Goal: Task Accomplishment & Management: Use online tool/utility

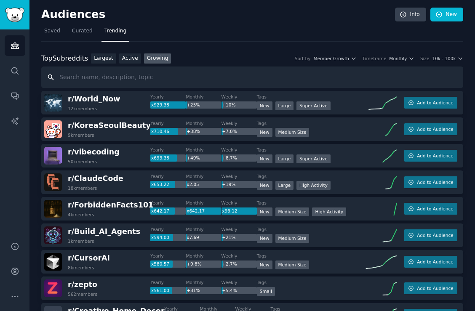
click at [79, 80] on input "text" at bounding box center [252, 76] width 422 height 21
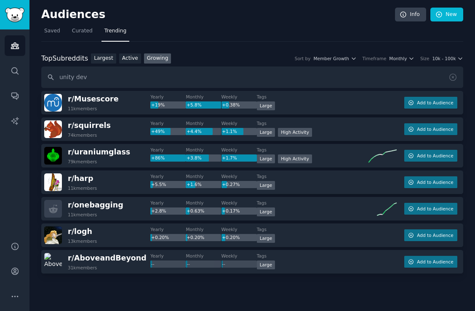
click at [441, 62] on div "Top Subreddits Top Subreddits Largest Active Growing Sort by Member Growth Time…" at bounding box center [252, 58] width 422 height 11
click at [439, 59] on span "10k - 100k" at bounding box center [444, 59] width 24 height 6
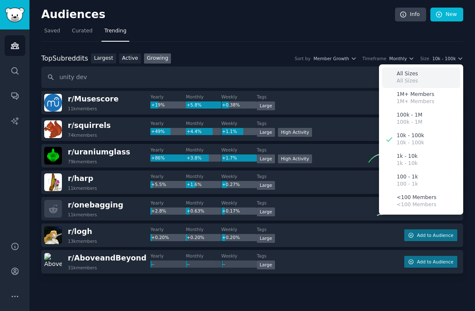
click at [428, 70] on div "All Sizes All Sizes" at bounding box center [421, 77] width 78 height 21
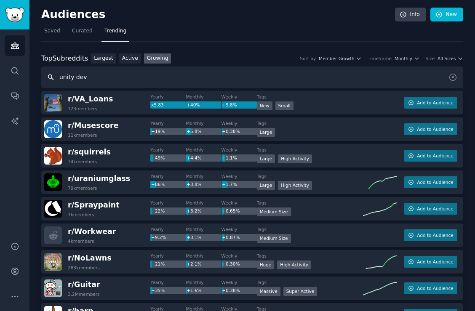
click at [112, 77] on input "unity dev" at bounding box center [252, 76] width 422 height 21
type input "unity"
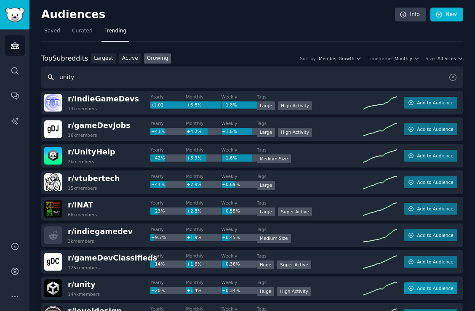
click at [419, 284] on button "Add to Audience" at bounding box center [430, 288] width 53 height 12
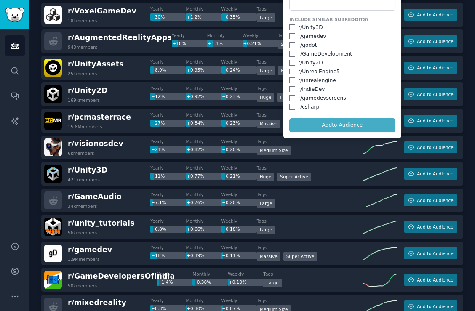
scroll to position [265, 0]
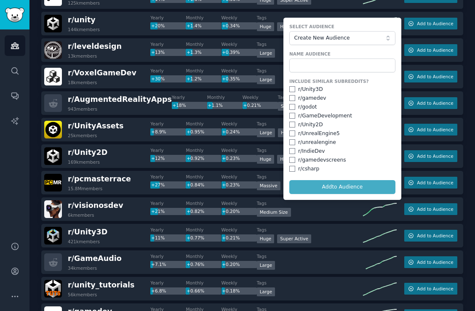
click at [290, 88] on input "checkbox" at bounding box center [292, 89] width 6 height 6
checkbox input "true"
click at [290, 96] on input "checkbox" at bounding box center [292, 98] width 6 height 6
checkbox input "true"
click at [291, 113] on input "checkbox" at bounding box center [292, 116] width 6 height 6
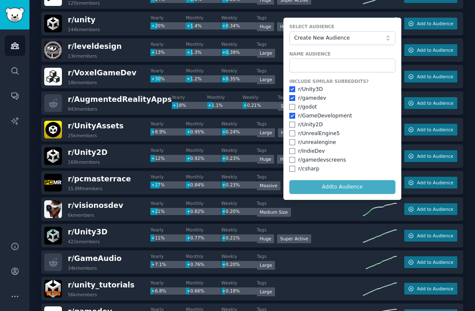
checkbox input "true"
click at [292, 122] on input "checkbox" at bounding box center [292, 125] width 6 height 6
checkbox input "true"
click at [289, 148] on input "checkbox" at bounding box center [292, 151] width 6 height 6
checkbox input "true"
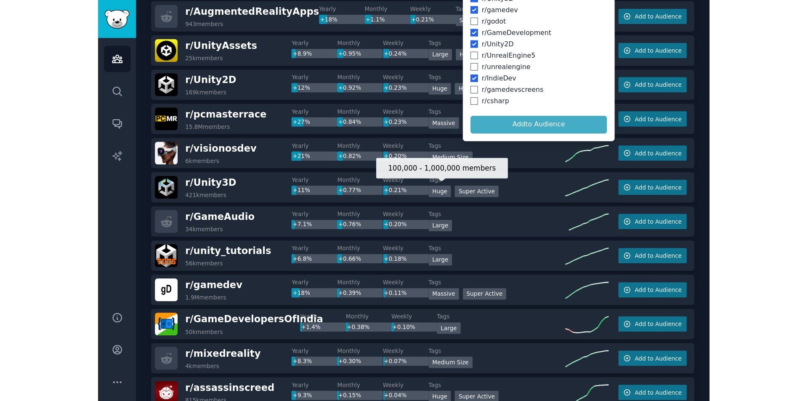
scroll to position [286, 0]
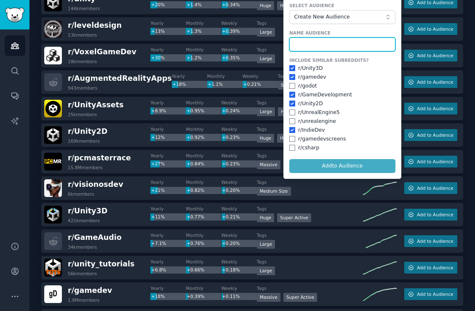
click at [316, 41] on input "text" at bounding box center [342, 44] width 106 height 14
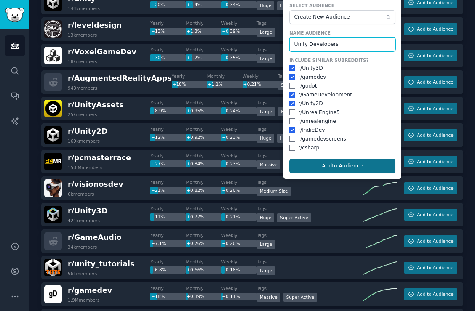
type input "Unity Developers"
click at [330, 162] on button "Add to Audience" at bounding box center [342, 166] width 106 height 14
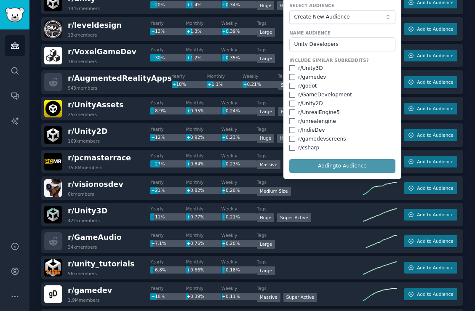
checkbox input "false"
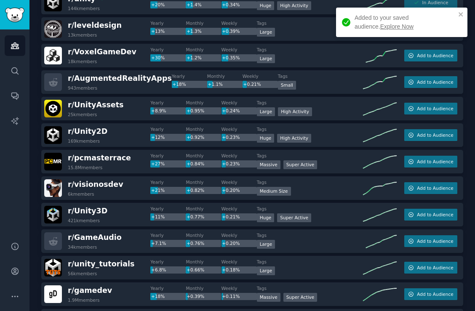
click at [380, 28] on link "Explore Now" at bounding box center [396, 26] width 33 height 7
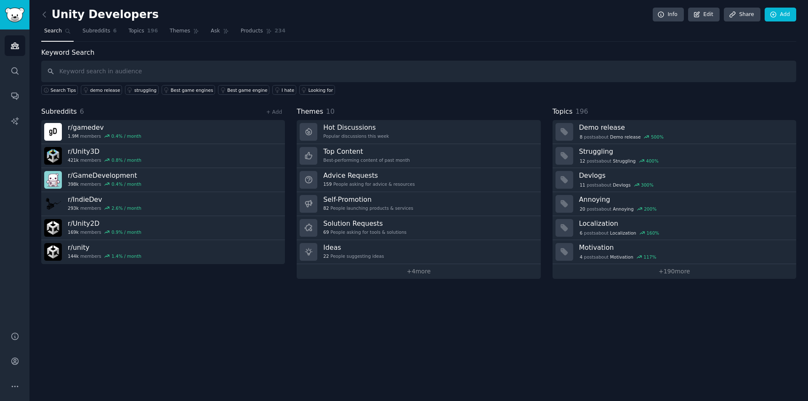
click at [474, 97] on div "Keyword Search Search Tips demo release struggling Best game engines Best game …" at bounding box center [418, 163] width 755 height 231
click at [415, 271] on link "+ 4 more" at bounding box center [419, 271] width 244 height 15
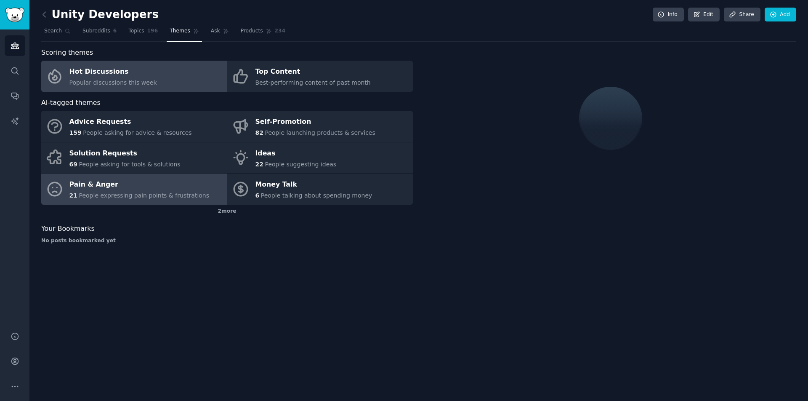
click at [168, 191] on div "21 People expressing pain points & frustrations" at bounding box center [139, 195] width 140 height 9
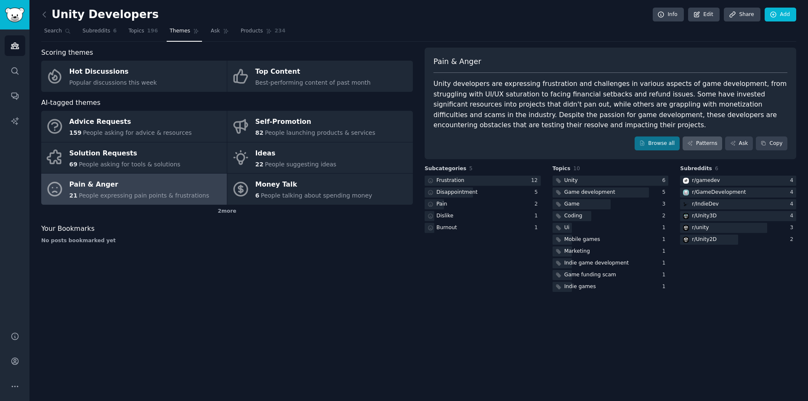
click at [474, 145] on link "Patterns" at bounding box center [703, 143] width 40 height 14
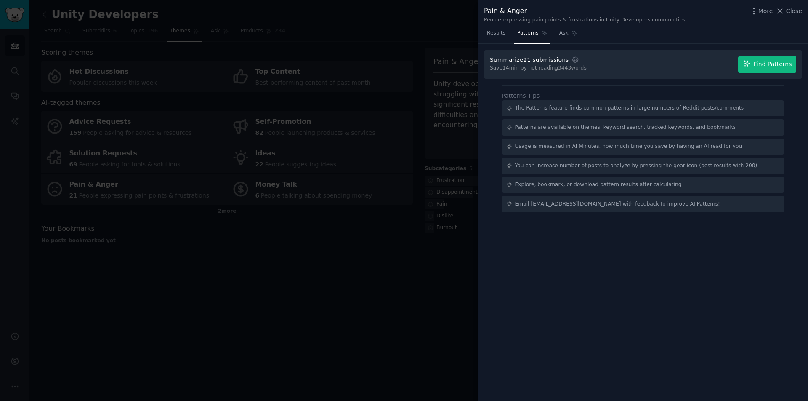
click at [474, 64] on span "Find Patterns" at bounding box center [773, 64] width 38 height 9
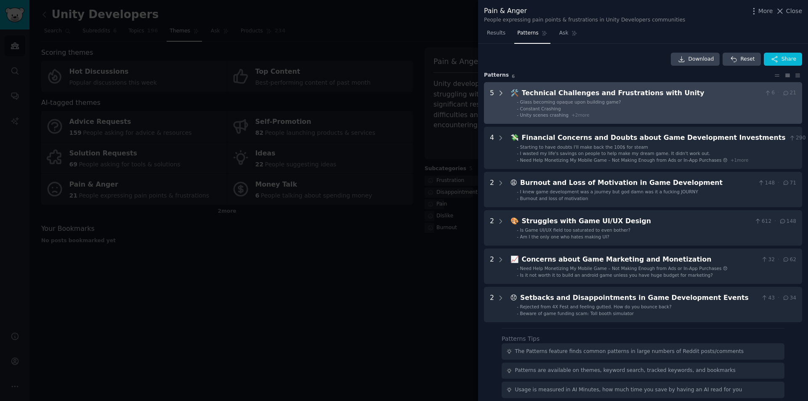
click at [474, 93] on icon at bounding box center [501, 93] width 8 height 8
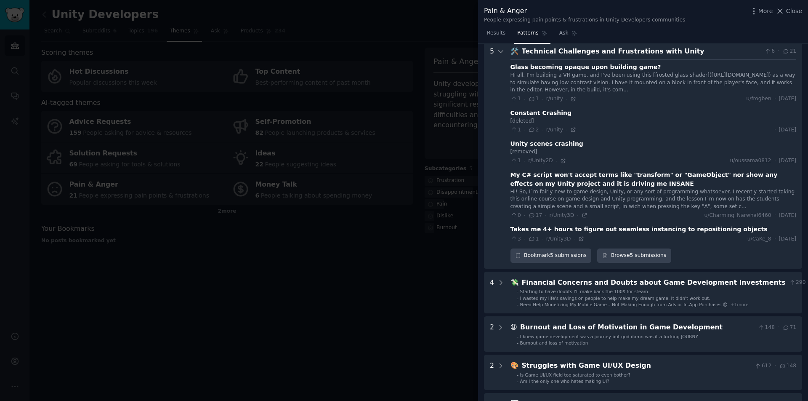
scroll to position [49, 0]
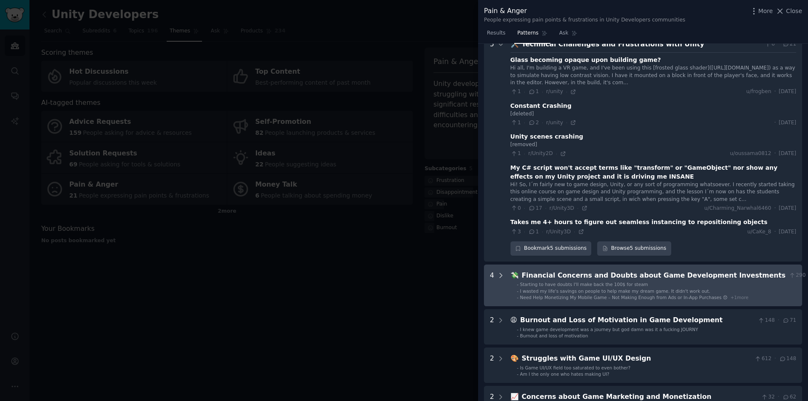
click at [474, 271] on icon at bounding box center [501, 275] width 8 height 8
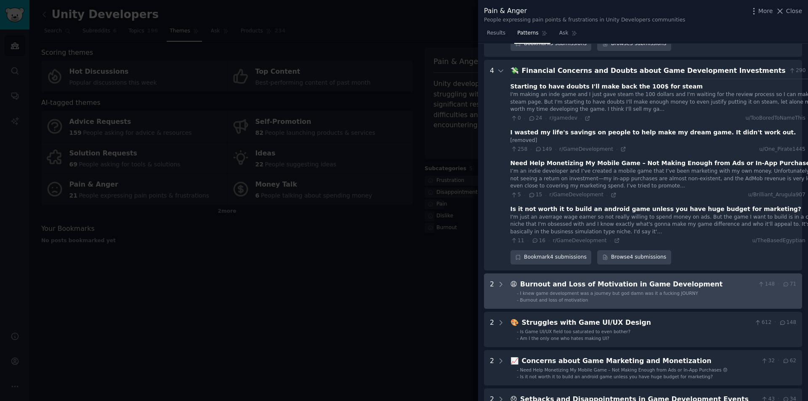
scroll to position [266, 0]
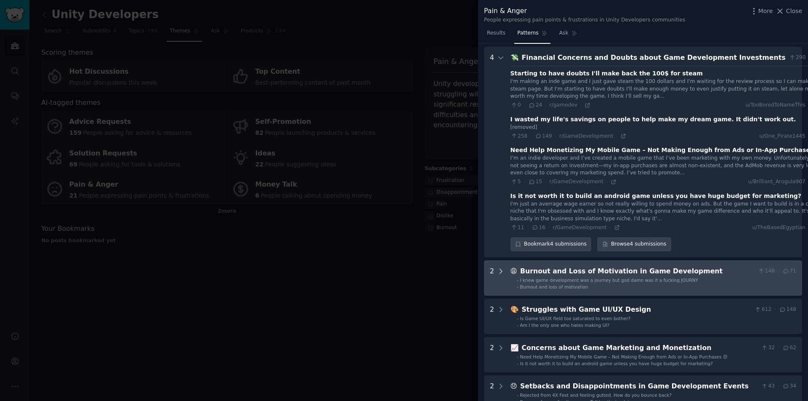
click at [474, 267] on icon at bounding box center [501, 271] width 8 height 8
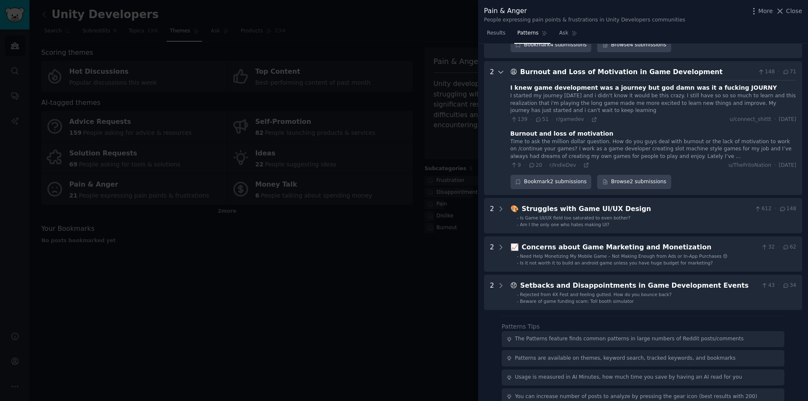
scroll to position [476, 0]
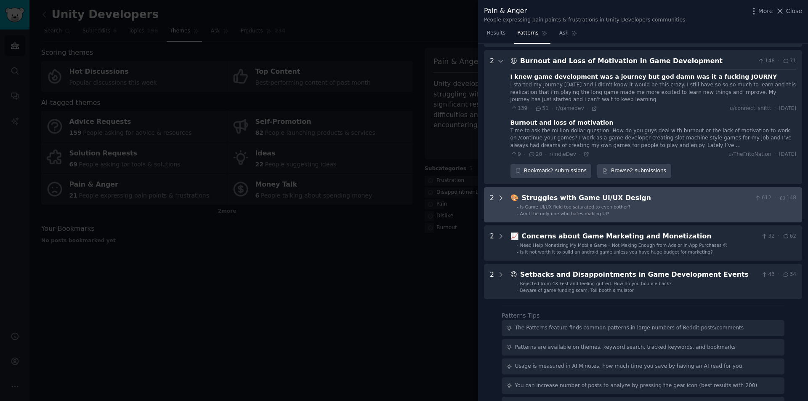
click at [474, 194] on icon at bounding box center [501, 198] width 8 height 8
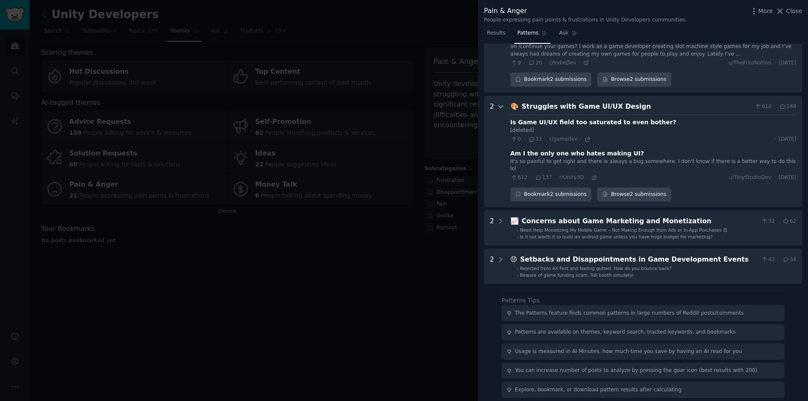
scroll to position [573, 0]
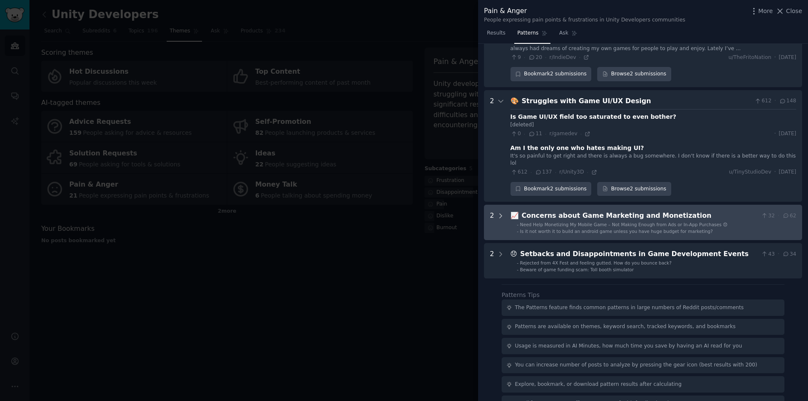
click at [474, 212] on icon at bounding box center [501, 216] width 8 height 8
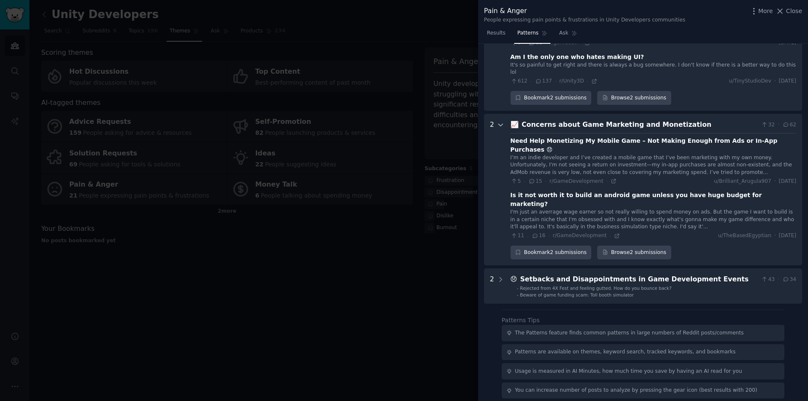
scroll to position [670, 0]
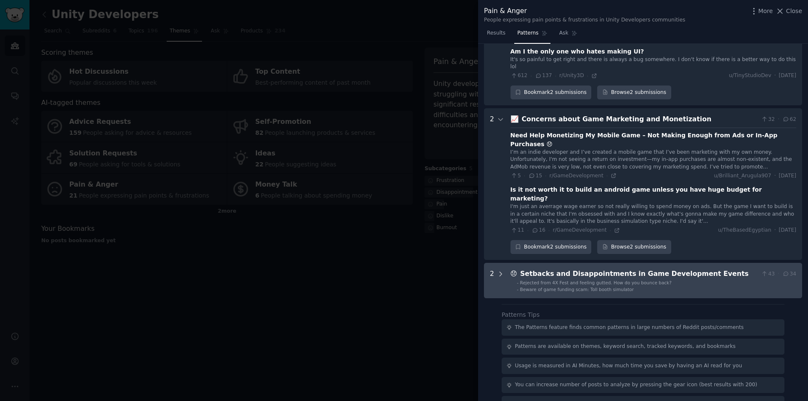
click at [474, 270] on icon at bounding box center [501, 274] width 8 height 8
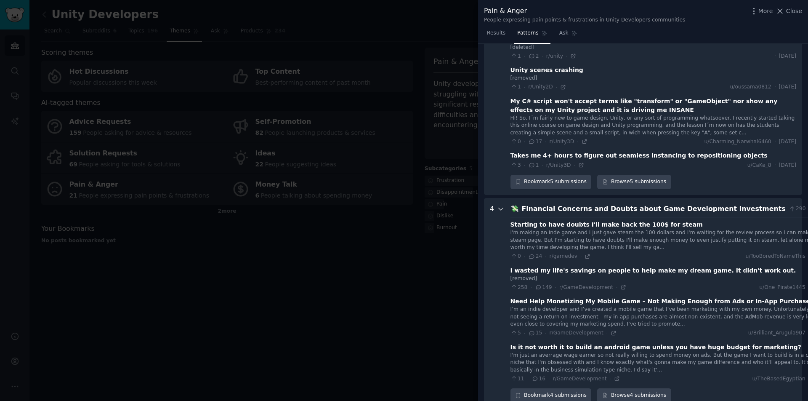
scroll to position [0, 0]
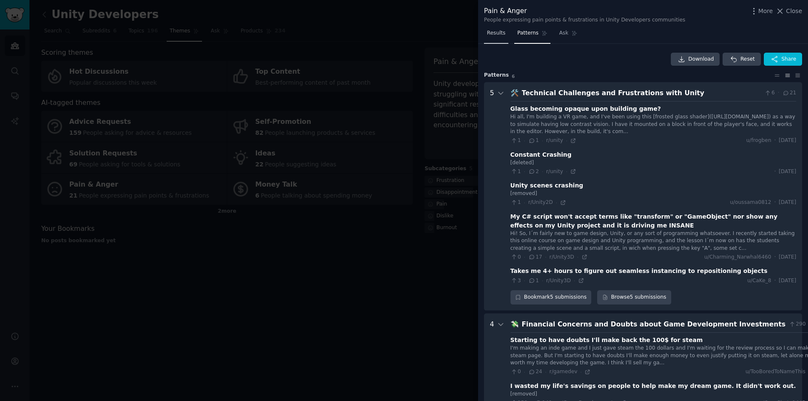
click at [474, 33] on span "Results" at bounding box center [496, 33] width 19 height 8
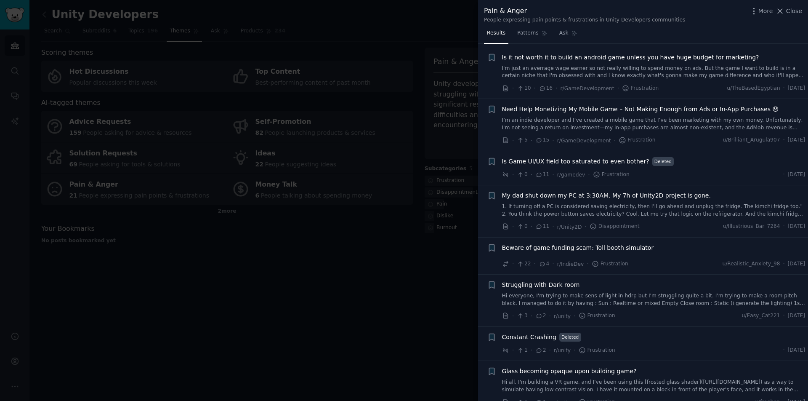
scroll to position [625, 0]
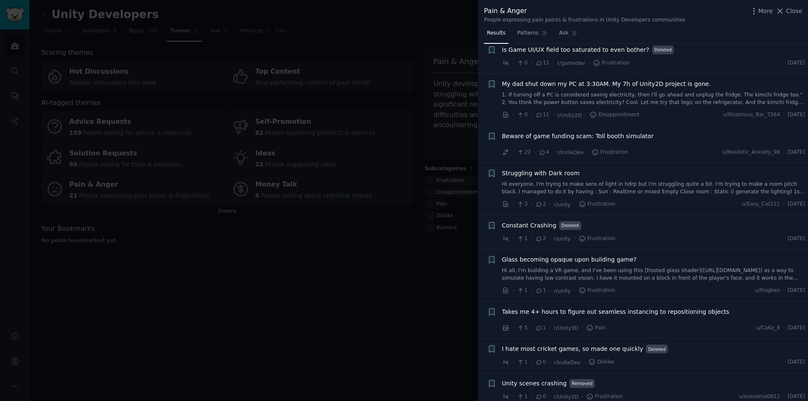
click at [441, 275] on div at bounding box center [404, 200] width 808 height 401
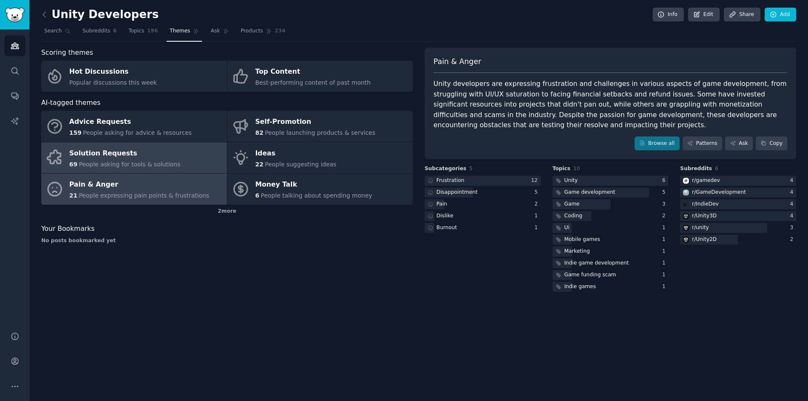
click at [157, 157] on div "Solution Requests" at bounding box center [124, 152] width 111 height 13
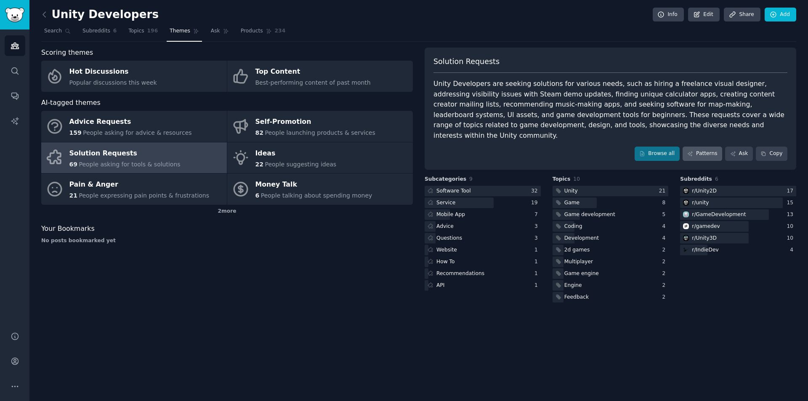
click at [474, 146] on link "Patterns" at bounding box center [703, 153] width 40 height 14
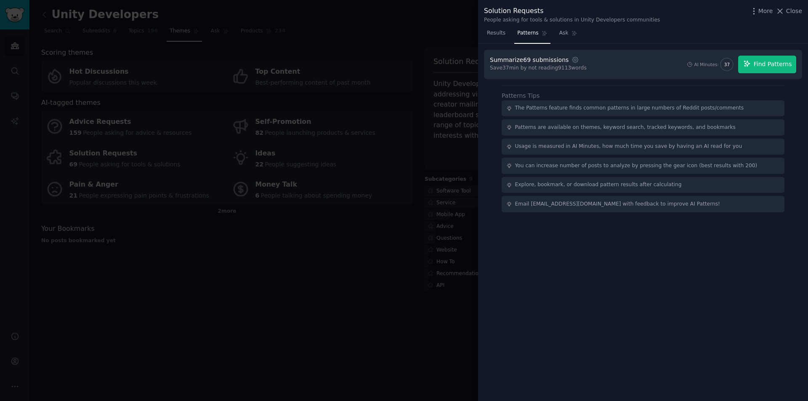
click at [474, 59] on button "Find Patterns" at bounding box center [767, 65] width 58 height 18
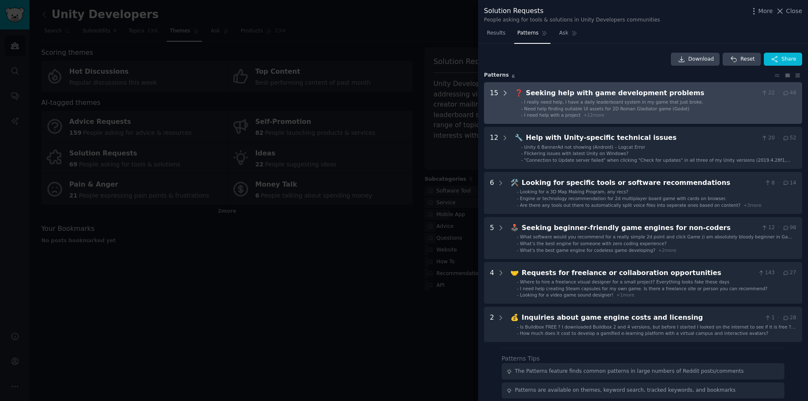
click at [474, 91] on icon at bounding box center [505, 93] width 2 height 4
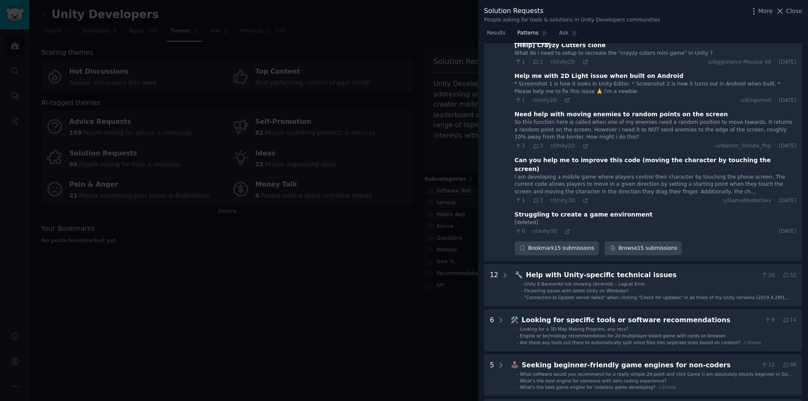
scroll to position [518, 0]
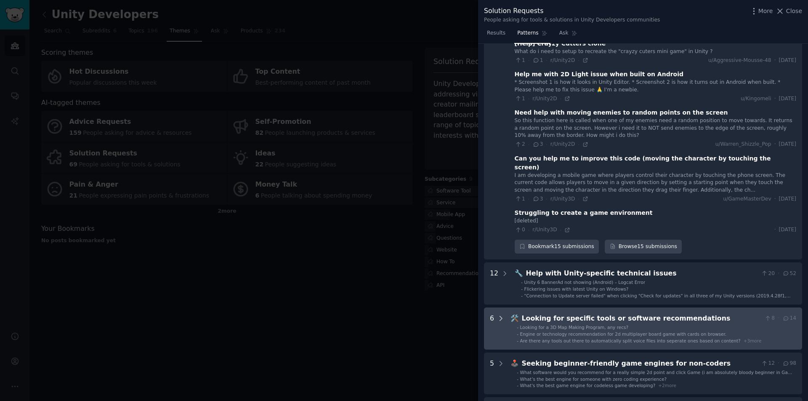
click at [474, 311] on icon at bounding box center [501, 318] width 8 height 8
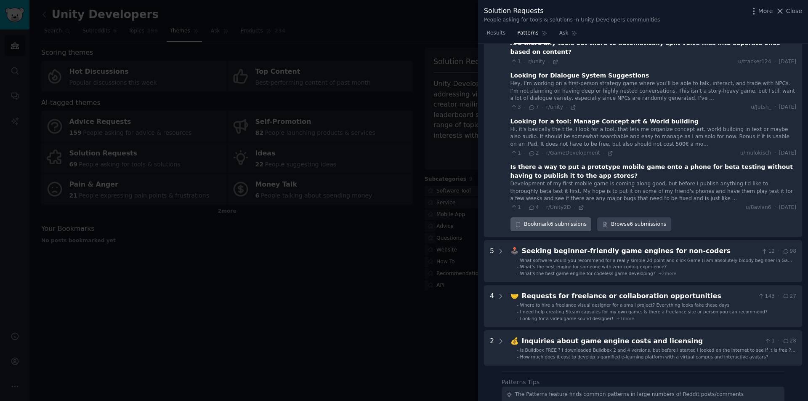
scroll to position [910, 0]
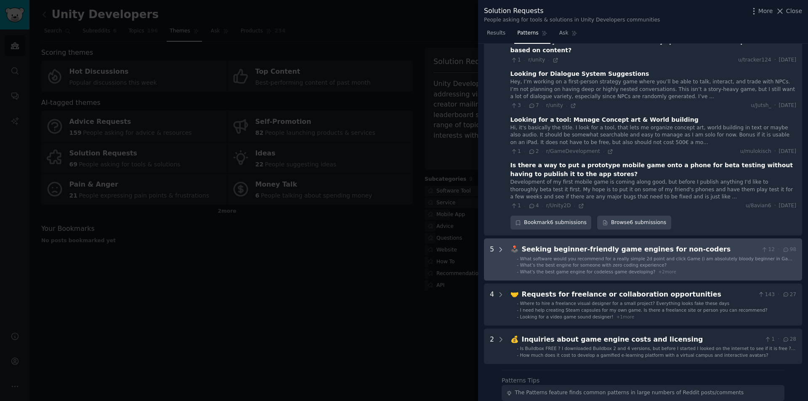
click at [474, 247] on icon at bounding box center [501, 249] width 2 height 4
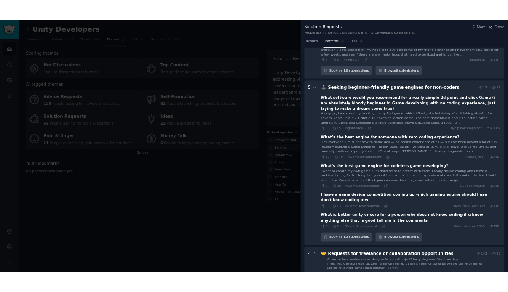
scroll to position [1161, 0]
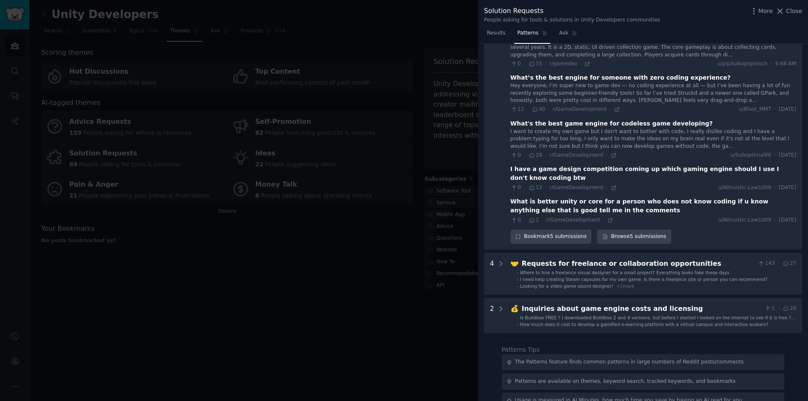
click at [423, 269] on div at bounding box center [404, 200] width 808 height 401
